Goal: Task Accomplishment & Management: Manage account settings

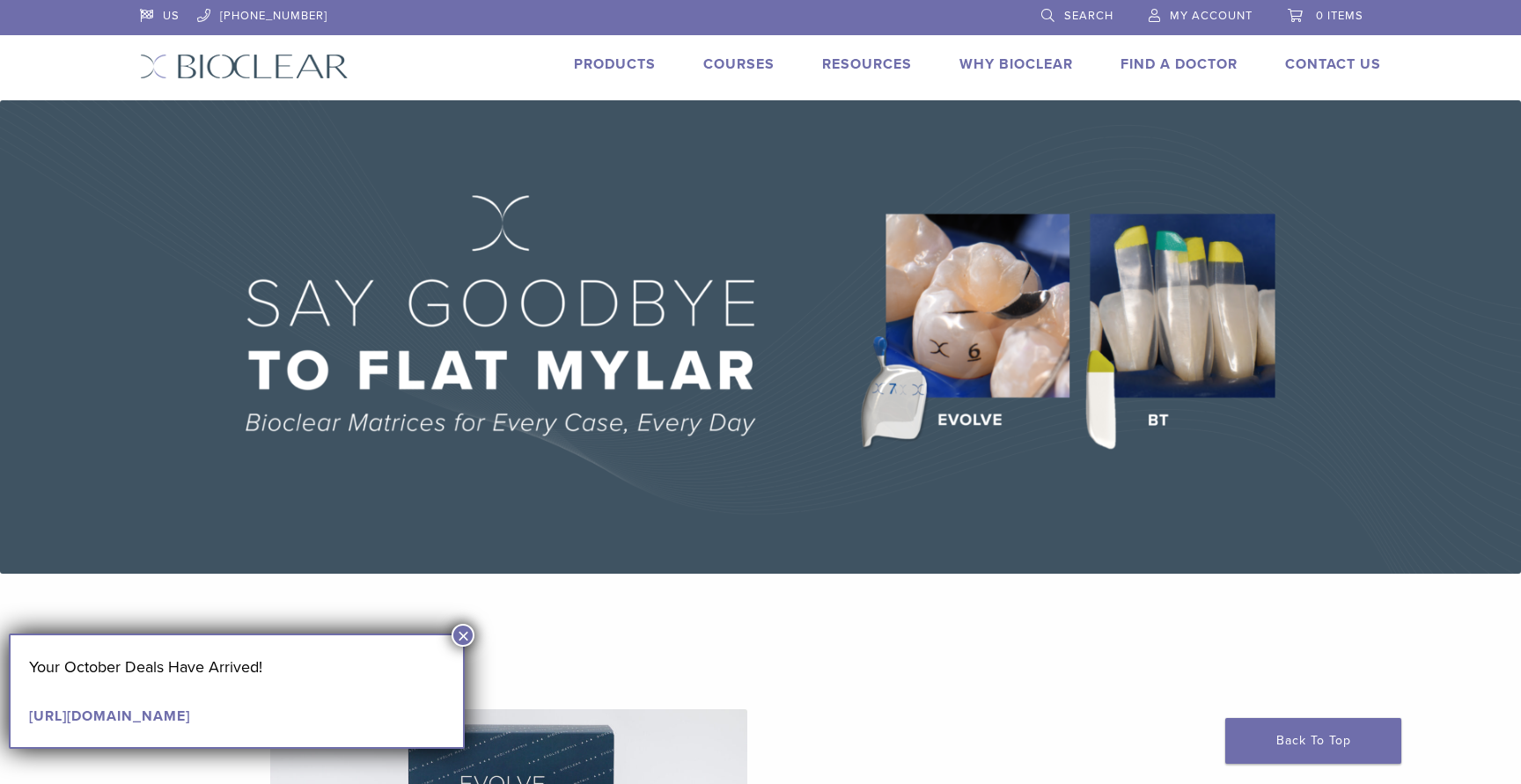
click at [1211, 21] on span "My Account" at bounding box center [1210, 16] width 83 height 14
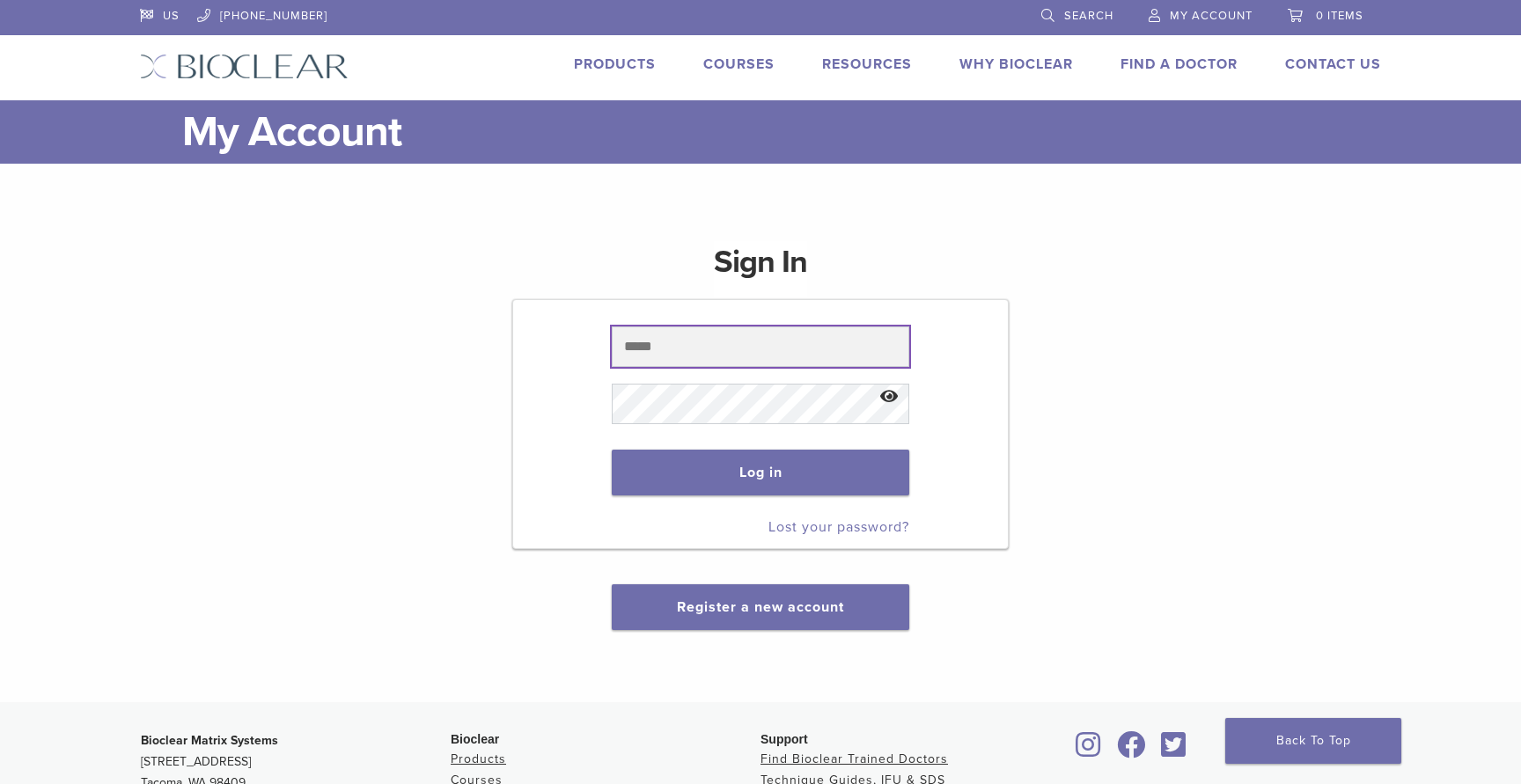
click at [673, 354] on input "text" at bounding box center [760, 346] width 297 height 40
type input "**********"
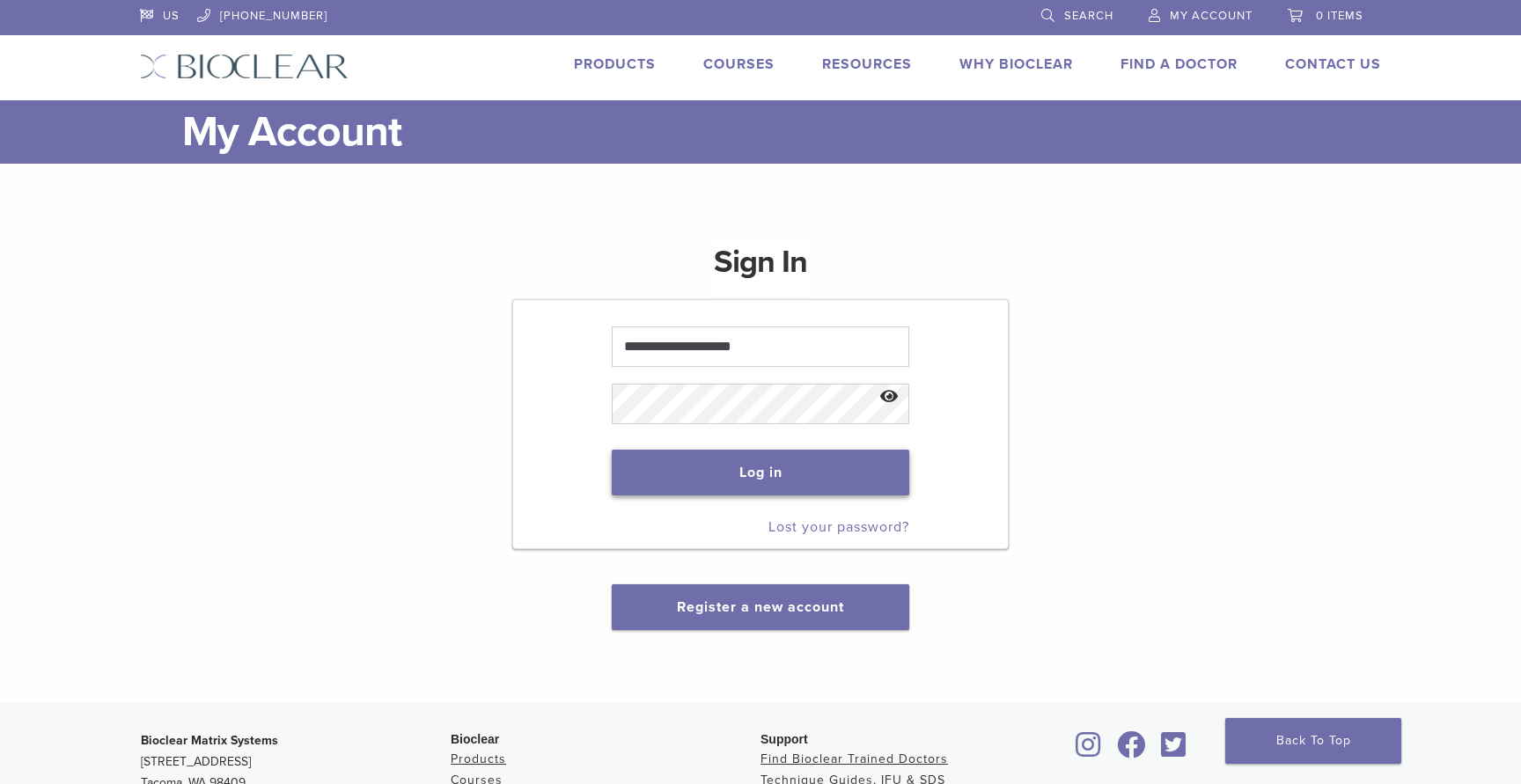
click at [694, 473] on button "Log in" at bounding box center [760, 471] width 297 height 46
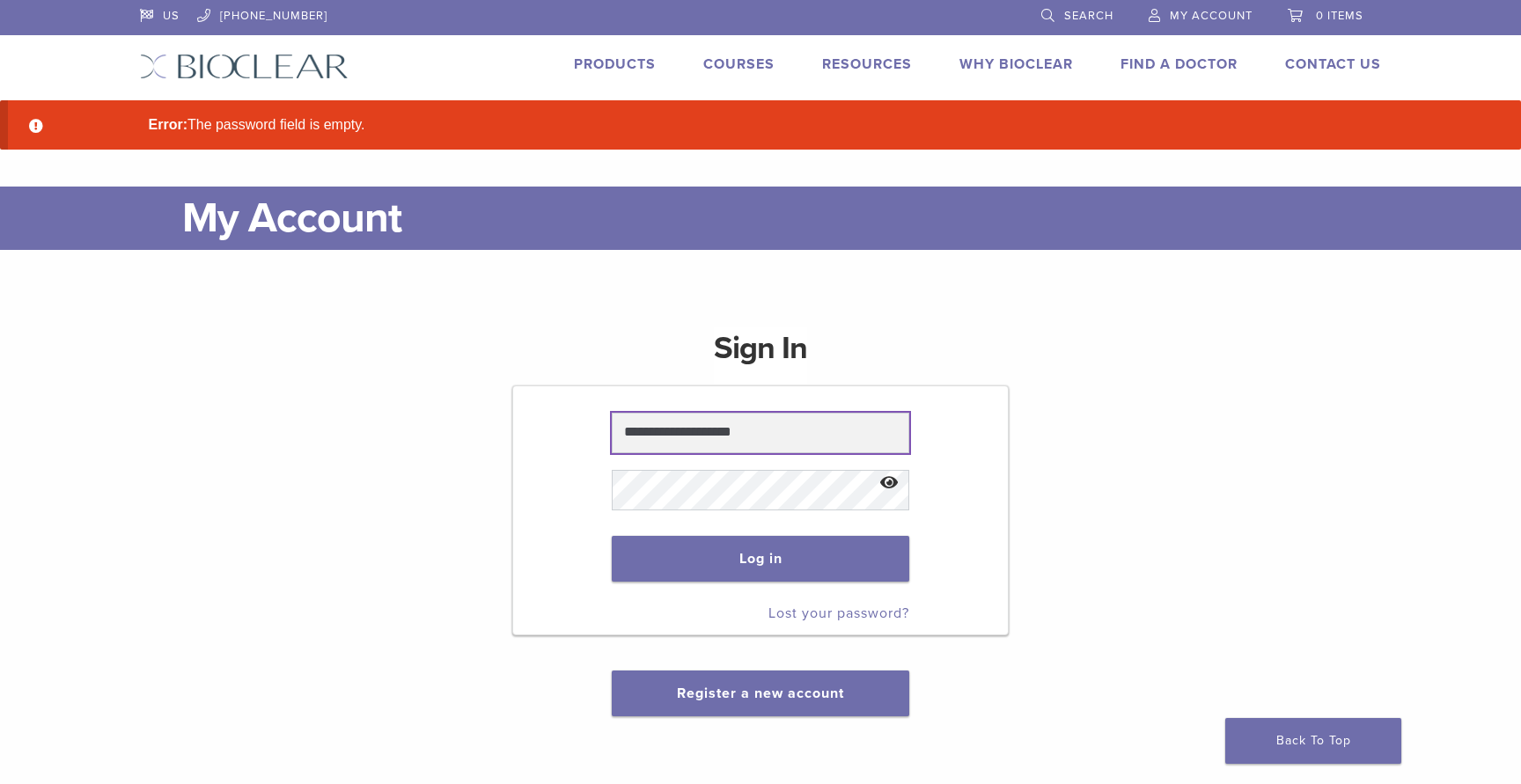
click at [690, 438] on input "**********" at bounding box center [760, 432] width 297 height 40
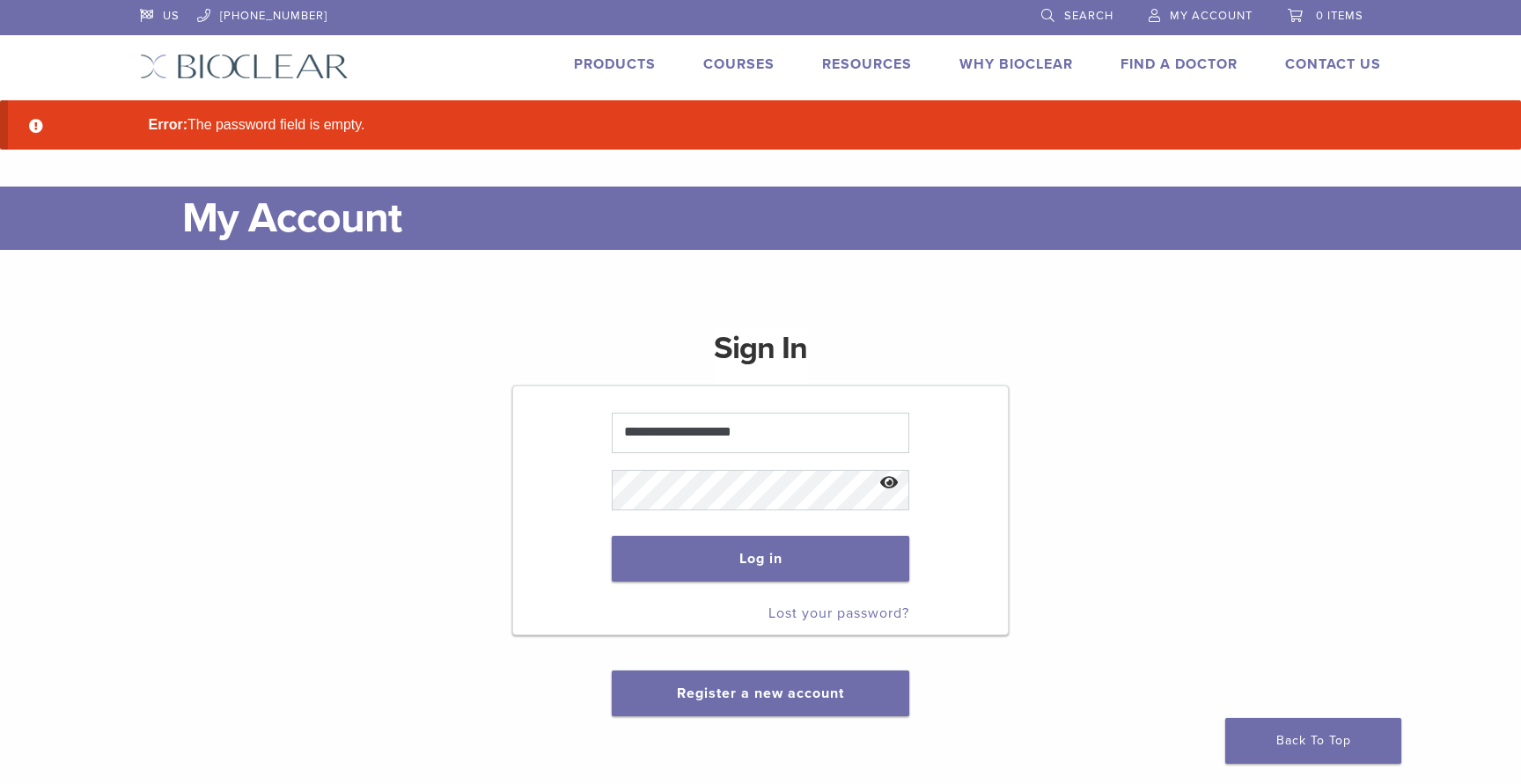
click at [802, 616] on link "Lost your password?" at bounding box center [839, 613] width 141 height 18
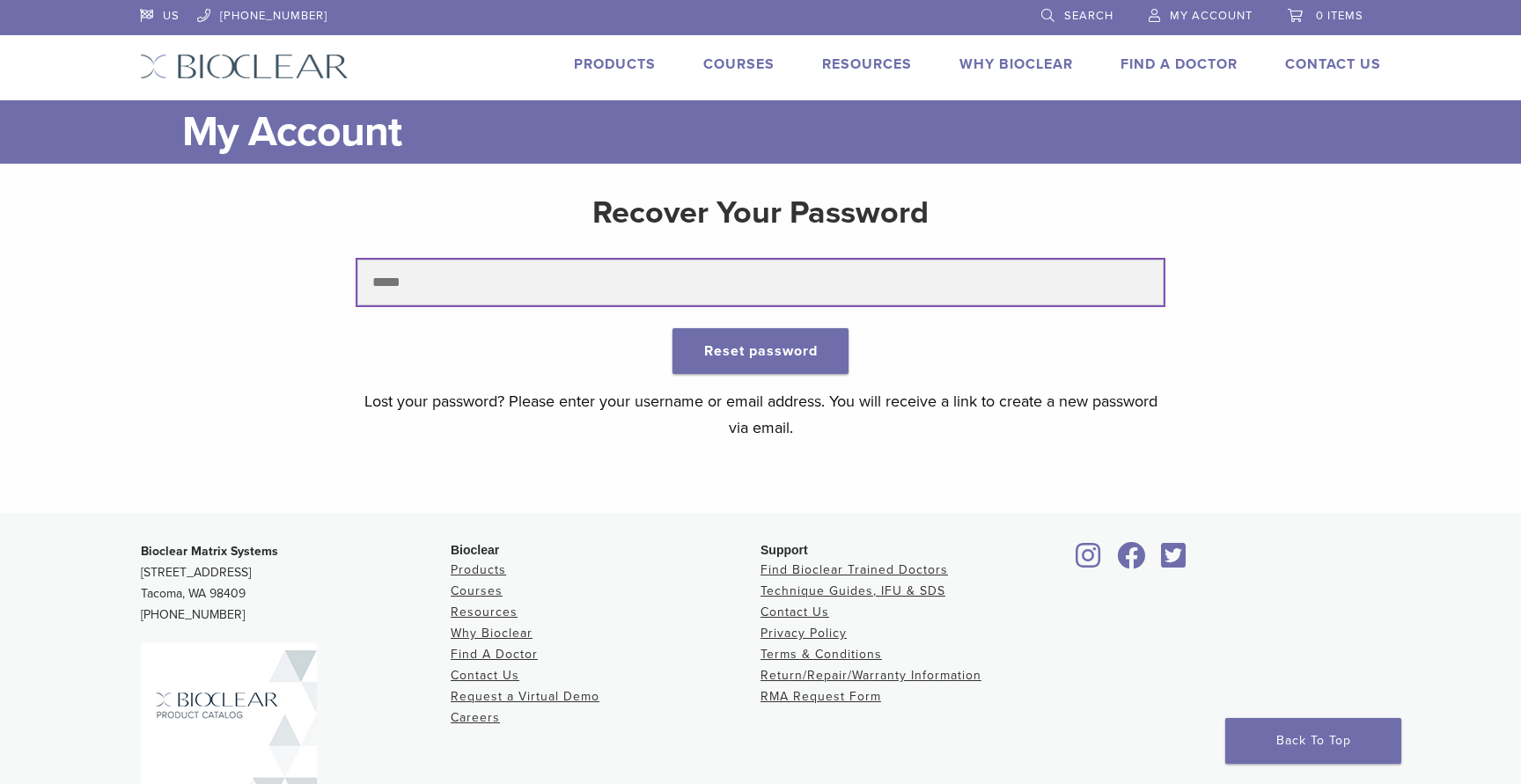
click at [502, 263] on input "text" at bounding box center [760, 282] width 806 height 46
type input "**********"
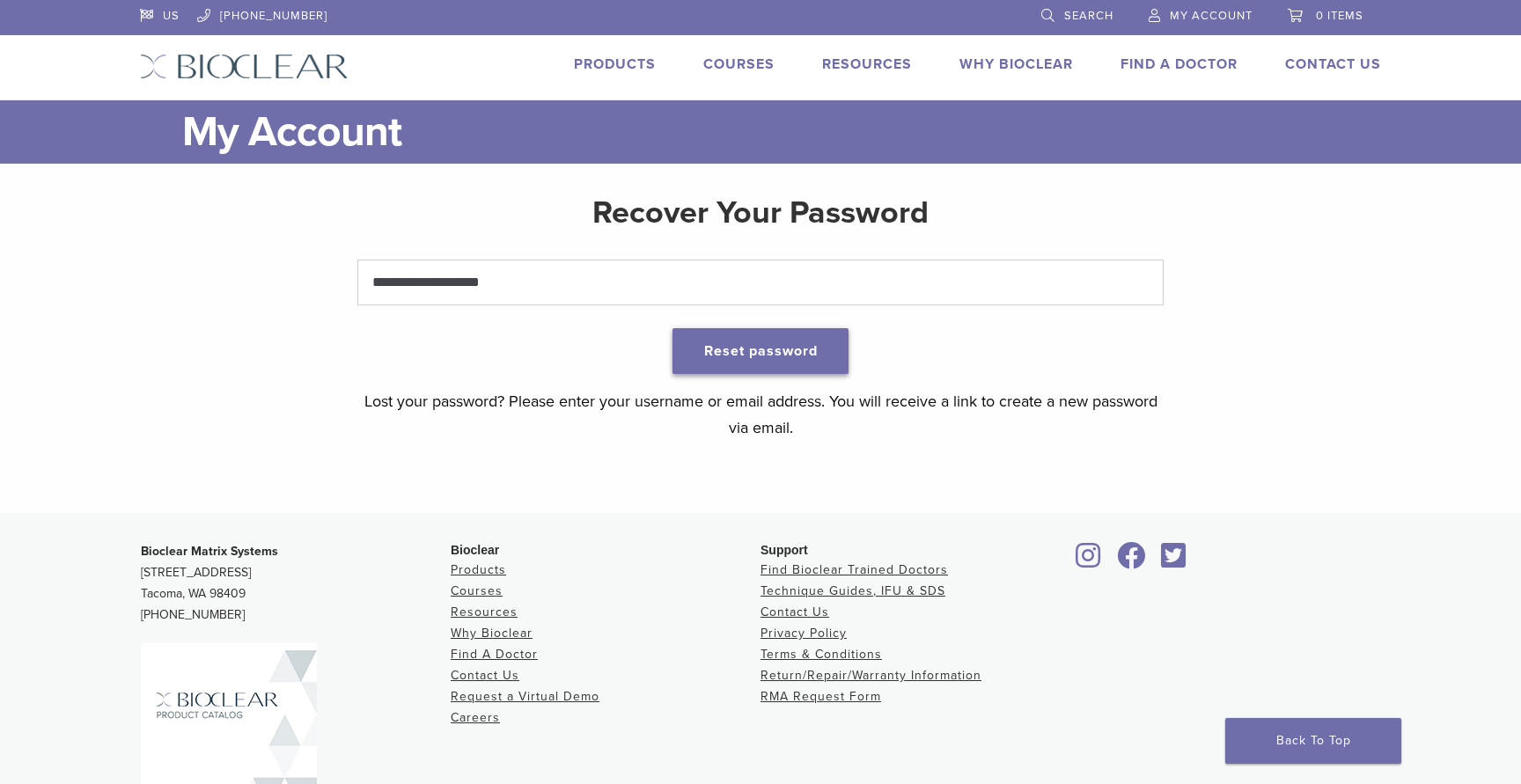
click at [741, 341] on button "Reset password" at bounding box center [760, 351] width 176 height 46
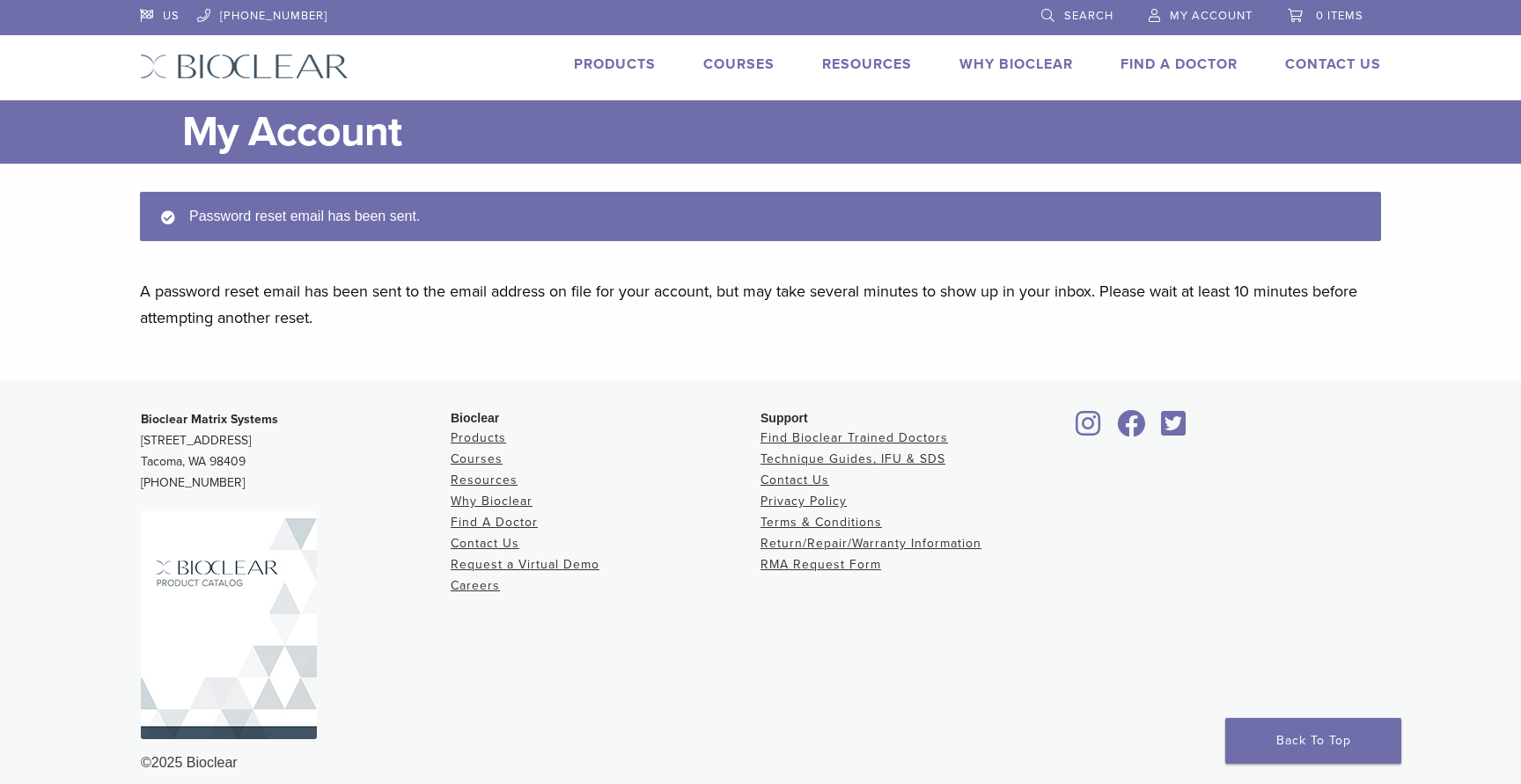
scroll to position [17, 0]
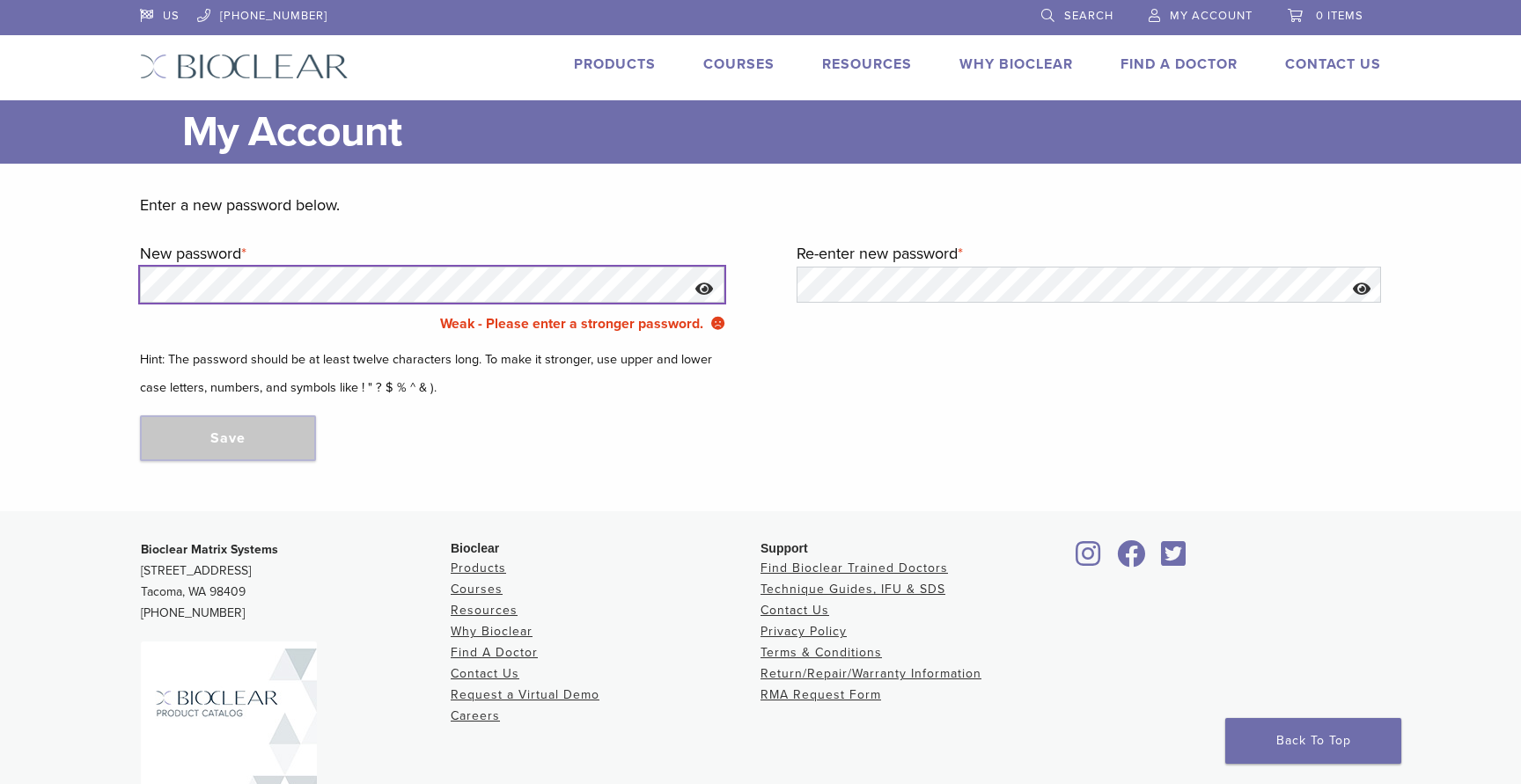
click at [128, 263] on div "Enter a new password below. New password * Required Weak - Please enter a stron…" at bounding box center [760, 337] width 1267 height 347
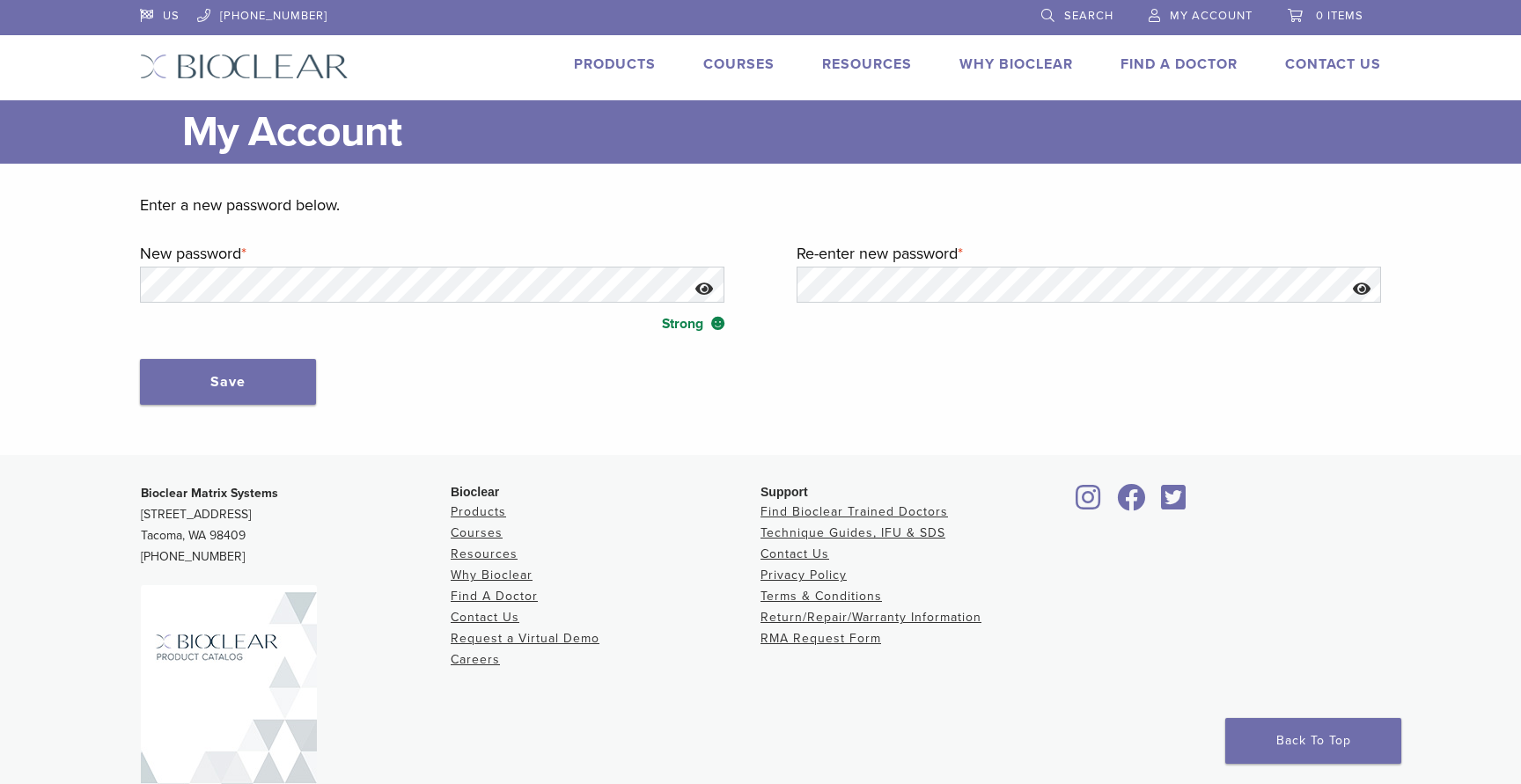
click at [704, 281] on button "Show password" at bounding box center [705, 289] width 38 height 45
click at [283, 380] on button "Save" at bounding box center [228, 381] width 176 height 46
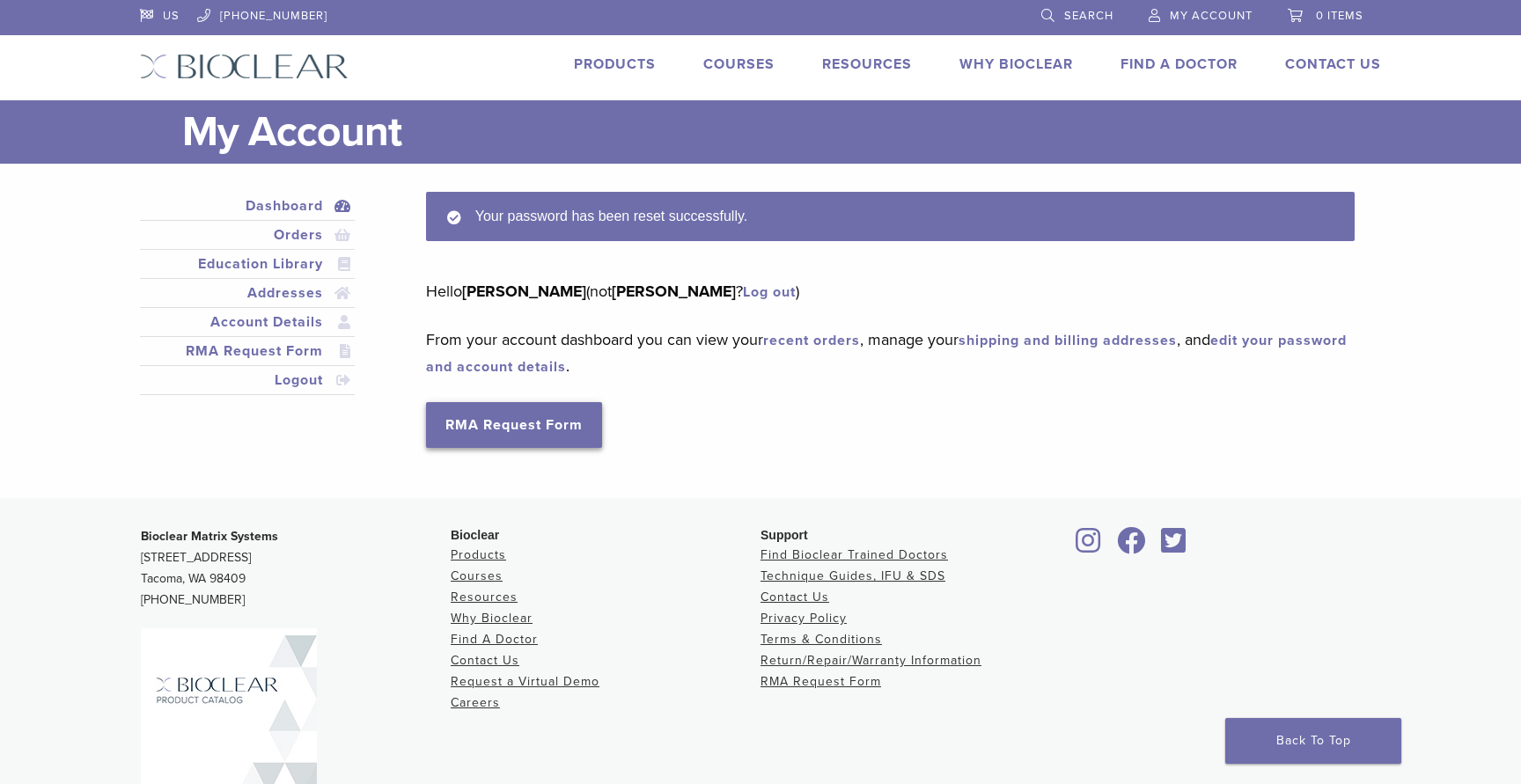
click at [539, 425] on link "RMA Request Form" at bounding box center [514, 424] width 176 height 46
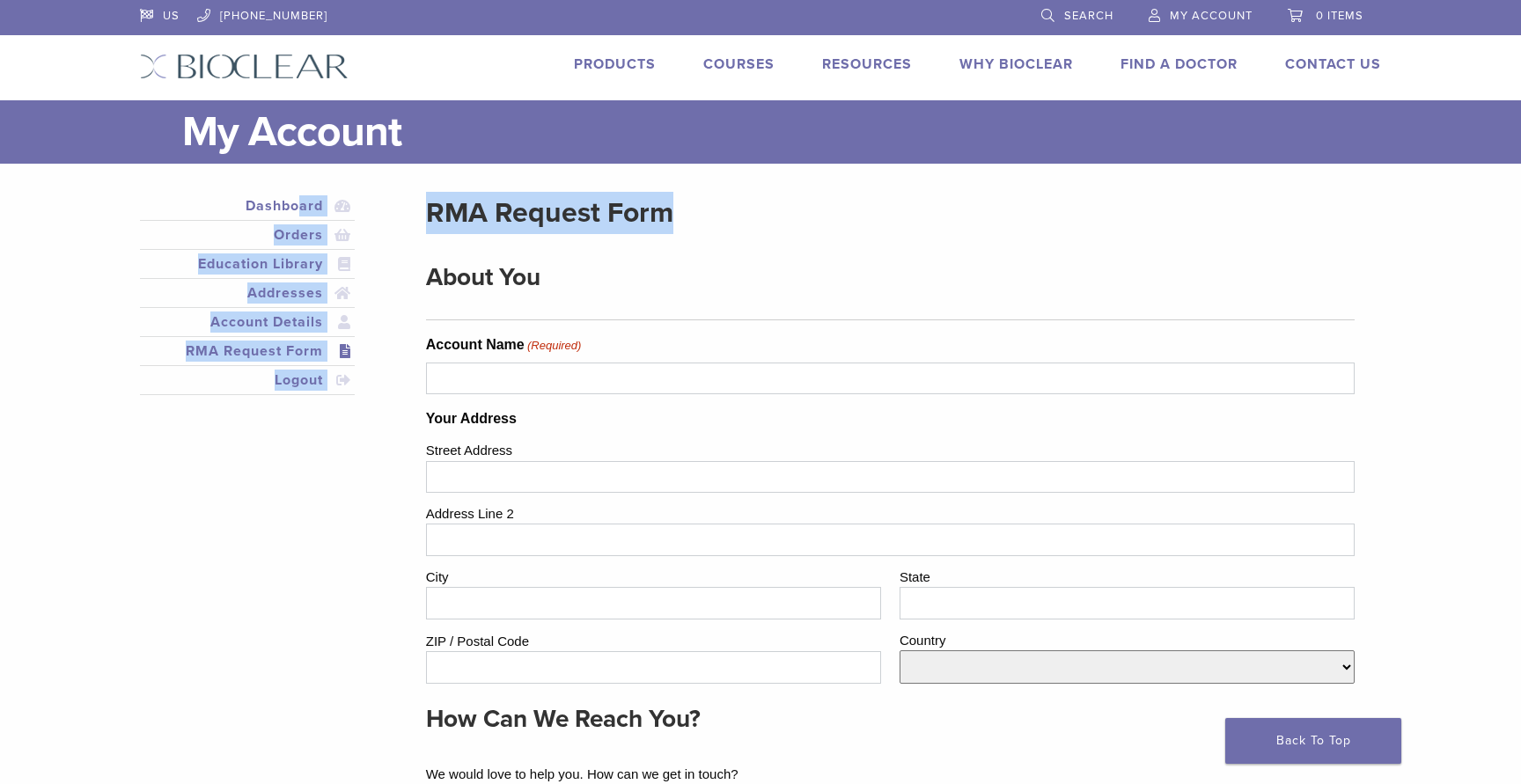
drag, startPoint x: 424, startPoint y: 209, endPoint x: 709, endPoint y: 211, distance: 285.0
click at [709, 211] on h2 "RMA Request Form" at bounding box center [890, 213] width 928 height 42
